Goal: Task Accomplishment & Management: Manage account settings

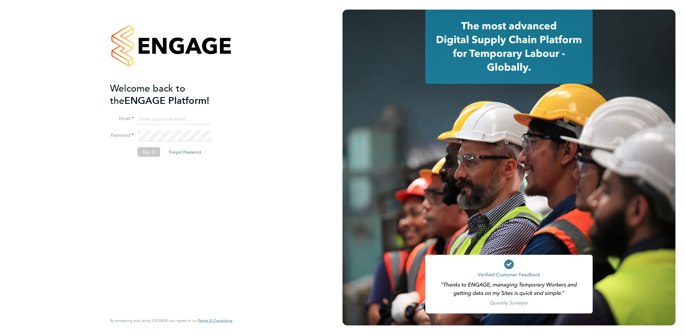
type input "leanne.rayner@setsquarerecruitment.com"
click at [150, 147] on button "Sign In" at bounding box center [149, 152] width 23 height 10
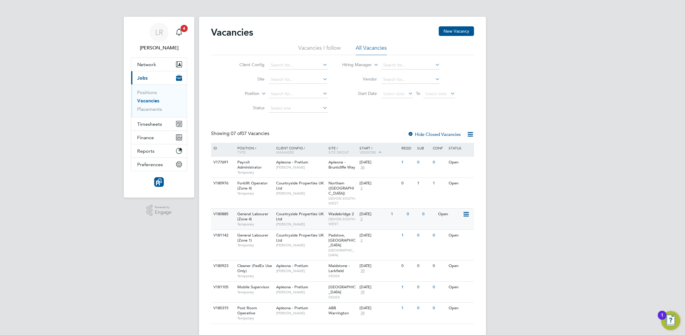
click at [387, 216] on div "22 Sep 2025 2" at bounding box center [373, 216] width 31 height 16
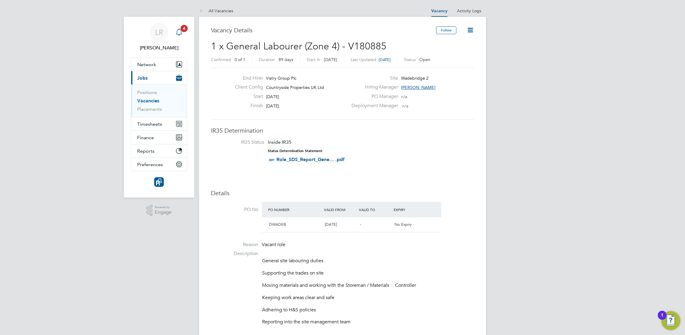
click at [180, 34] on icon "Main navigation" at bounding box center [179, 31] width 6 height 6
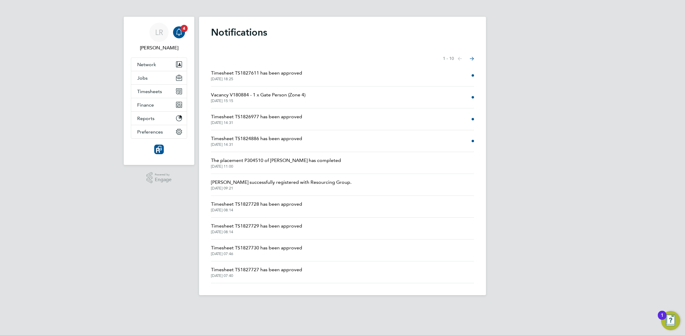
click at [275, 97] on span "Vacancy V180884 - 1 x Gate Person (Zone 4)" at bounding box center [258, 94] width 94 height 7
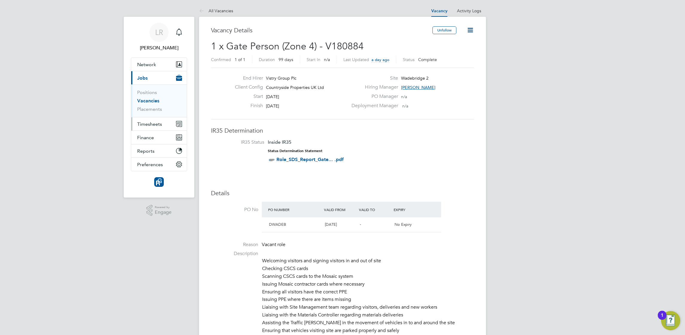
click at [152, 123] on span "Timesheets" at bounding box center [149, 124] width 25 height 6
click at [149, 125] on span "Timesheets" at bounding box center [149, 124] width 25 height 6
click at [150, 105] on link "Timesheets" at bounding box center [149, 106] width 25 height 6
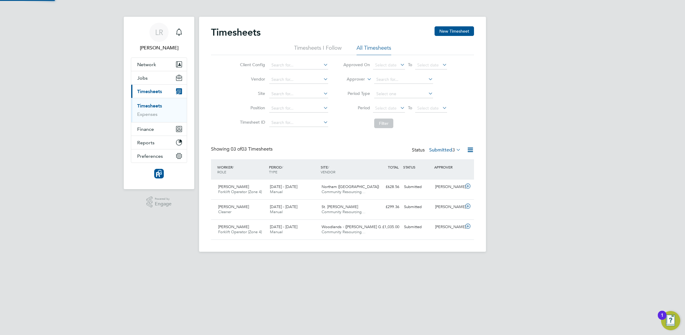
scroll to position [15, 52]
click at [440, 148] on label "Submitted 3" at bounding box center [445, 150] width 32 height 6
click at [433, 184] on li "Approved" at bounding box center [437, 185] width 28 height 8
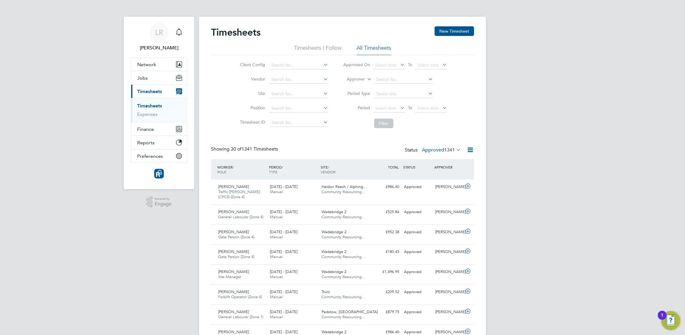
drag, startPoint x: 207, startPoint y: 243, endPoint x: 243, endPoint y: 248, distance: 36.8
